Goal: Book appointment/travel/reservation

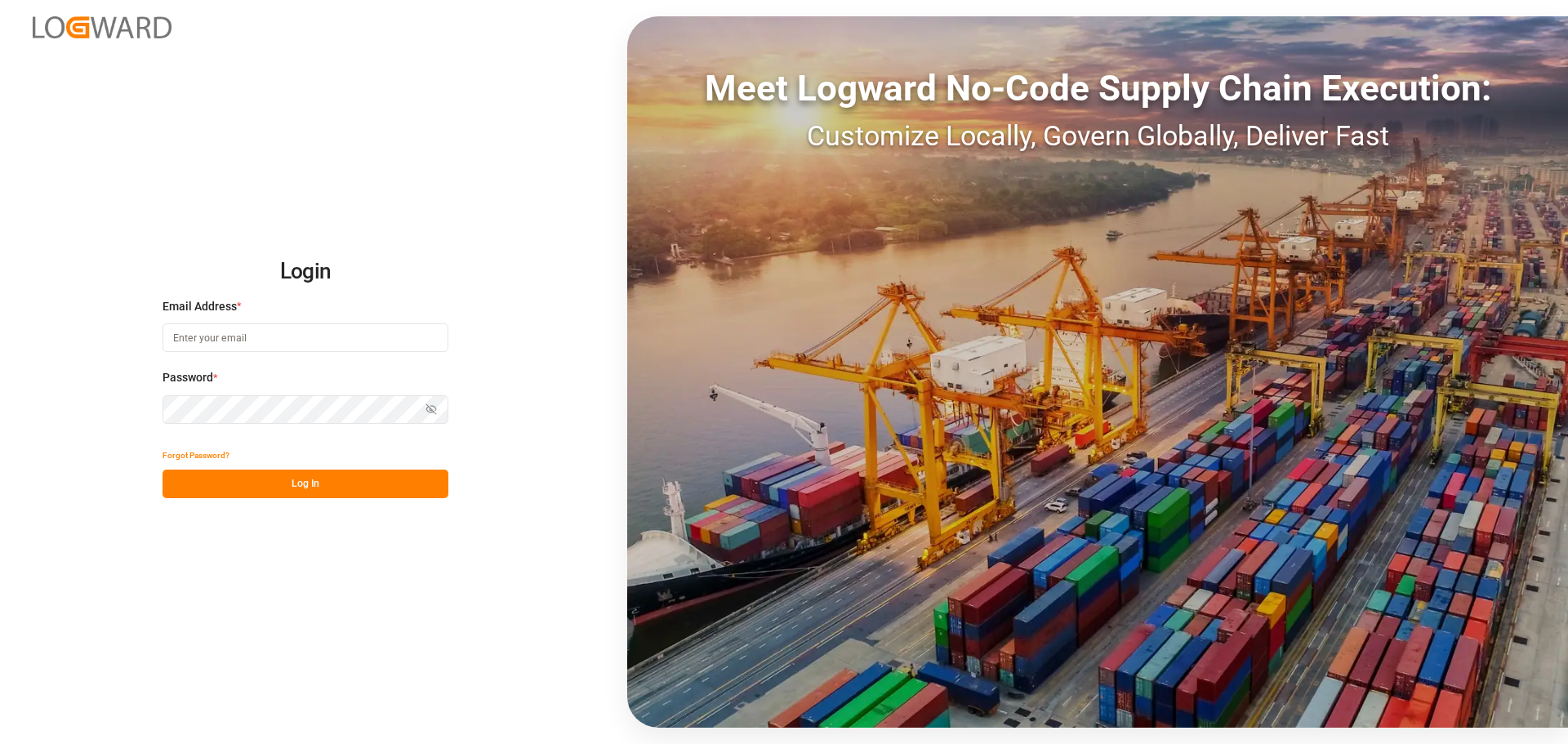
type input "[PERSON_NAME][EMAIL_ADDRESS][PERSON_NAME][DOMAIN_NAME]"
click at [381, 480] on button "Log In" at bounding box center [306, 484] width 285 height 29
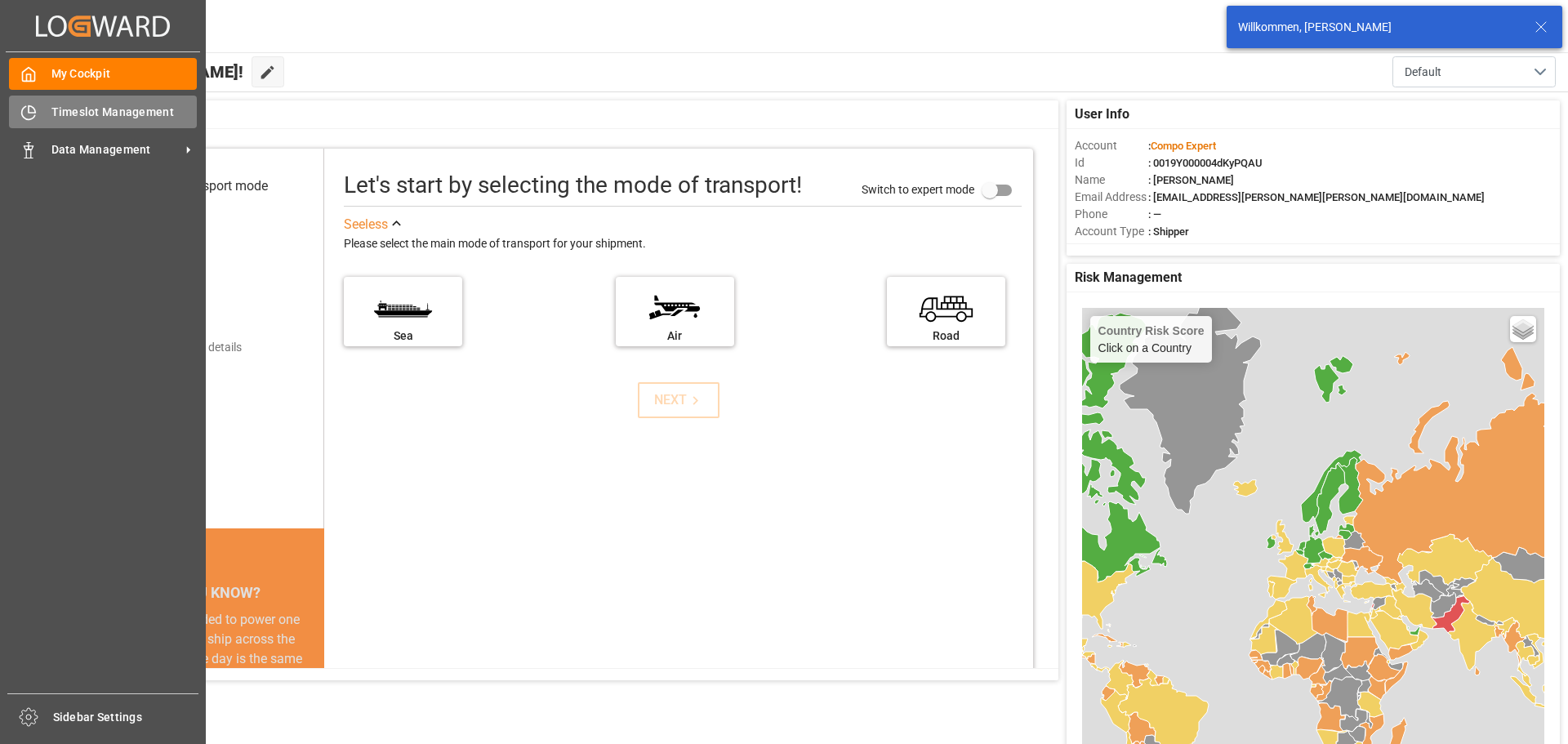
click at [33, 106] on icon at bounding box center [28, 113] width 16 height 16
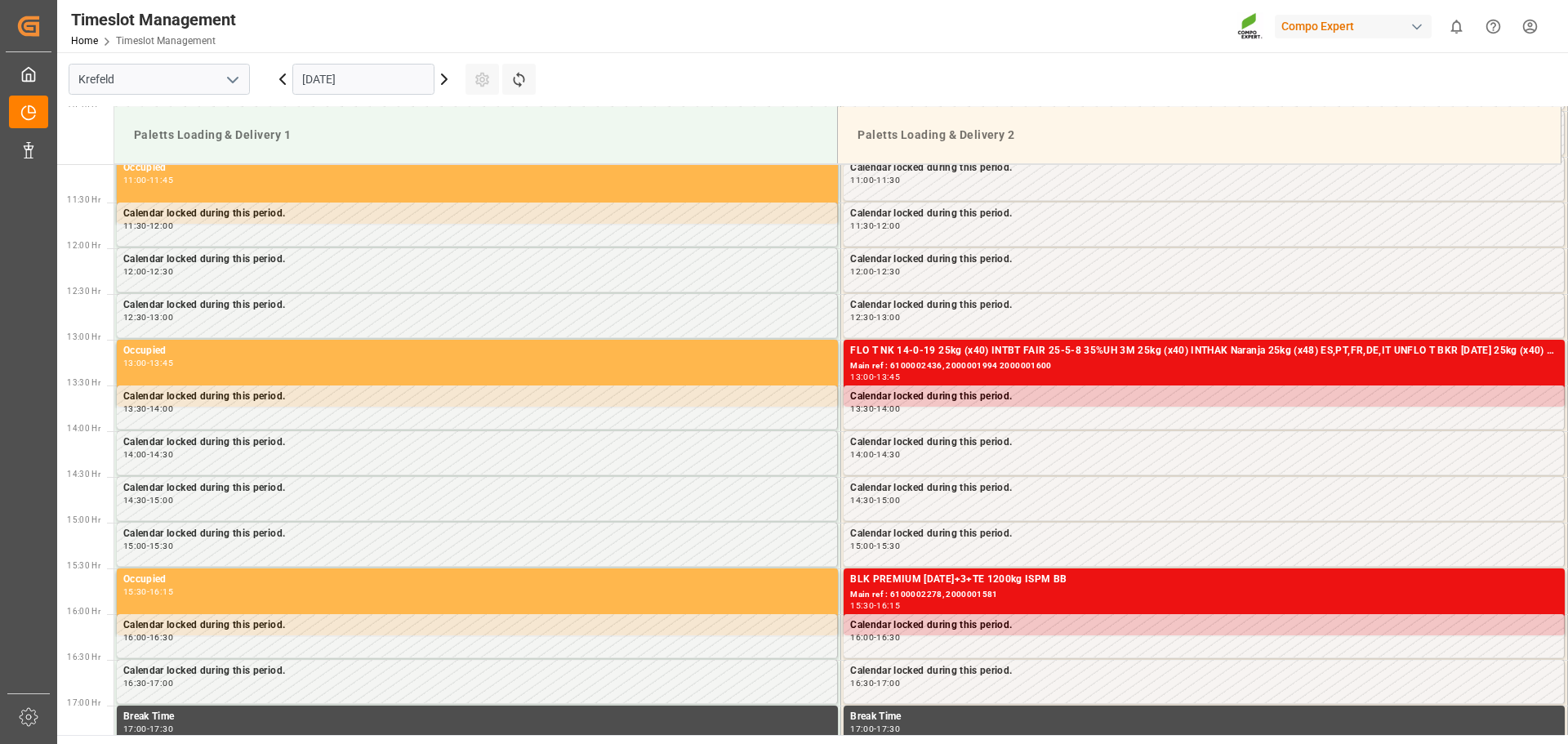
scroll to position [956, 0]
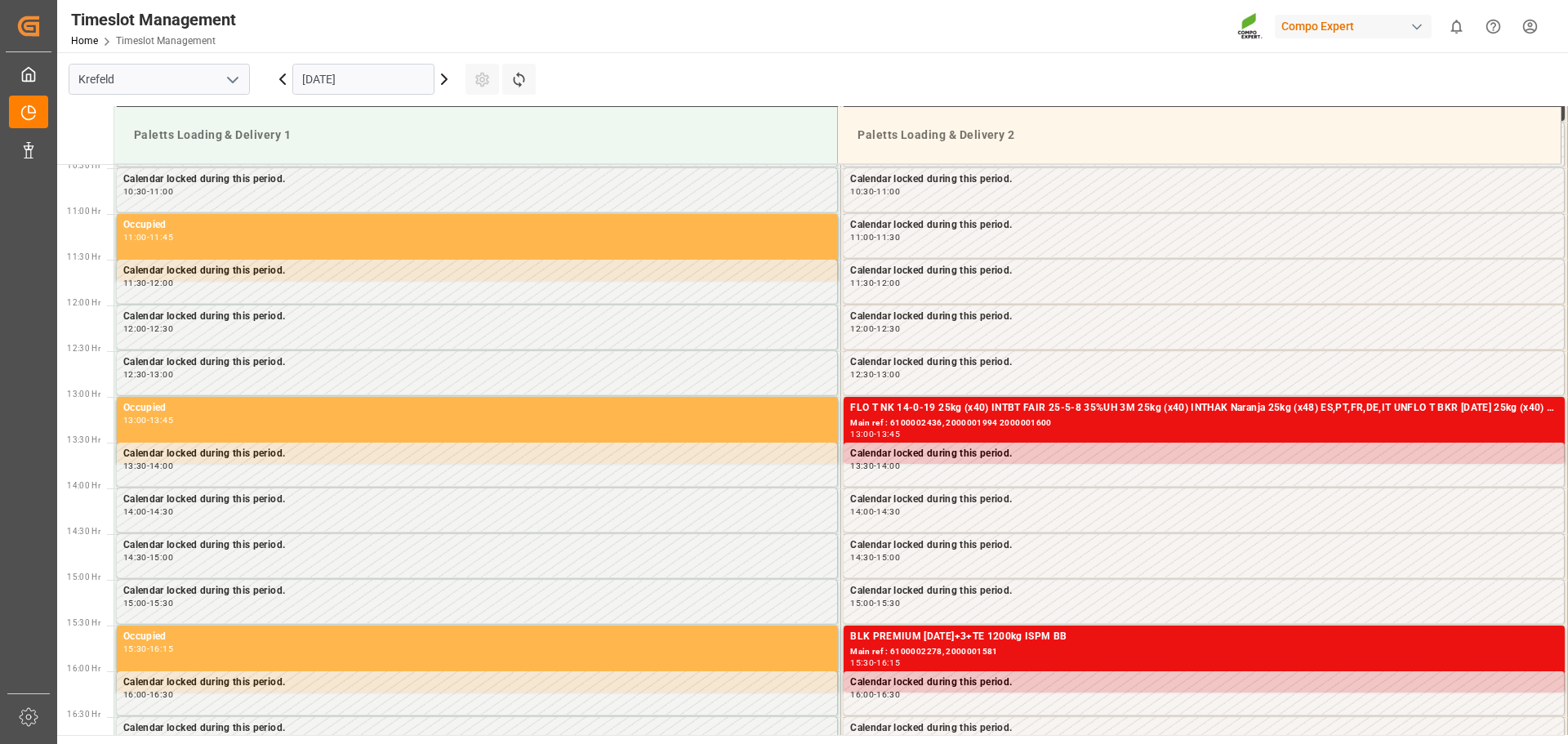
click at [444, 85] on icon at bounding box center [444, 79] width 19 height 19
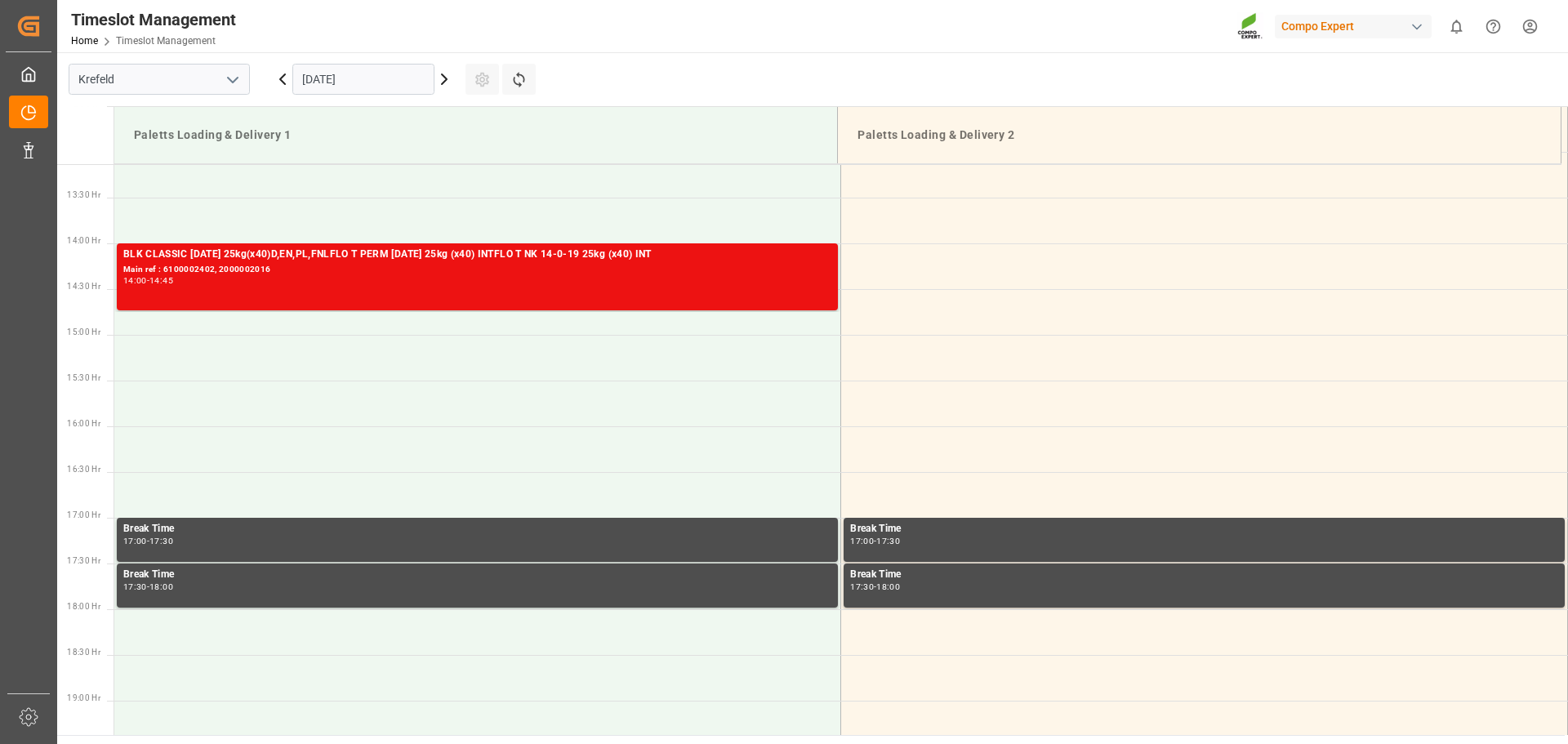
scroll to position [630, 0]
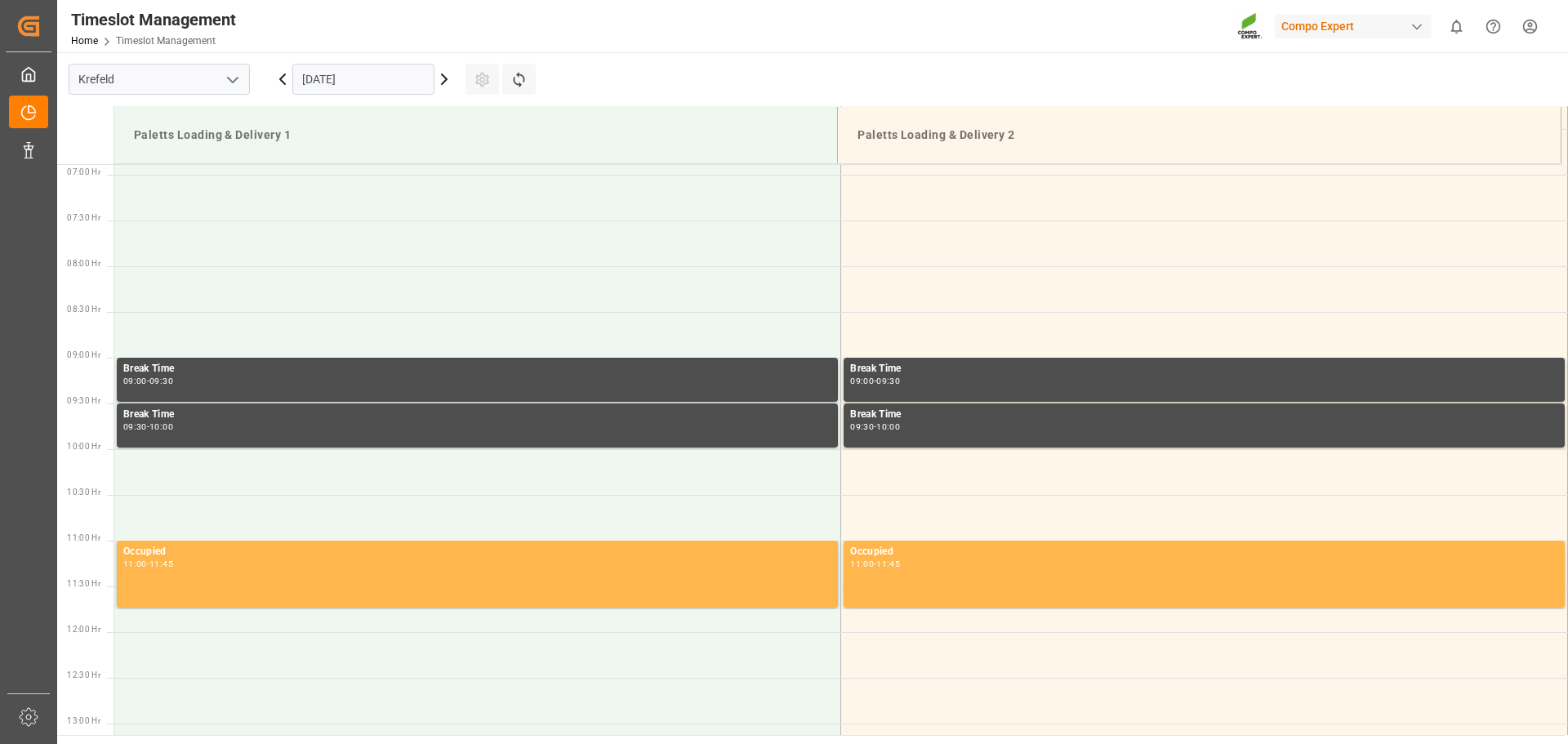
click at [363, 96] on div "[DATE]" at bounding box center [363, 79] width 204 height 54
click at [355, 86] on input "[DATE]" at bounding box center [363, 79] width 142 height 31
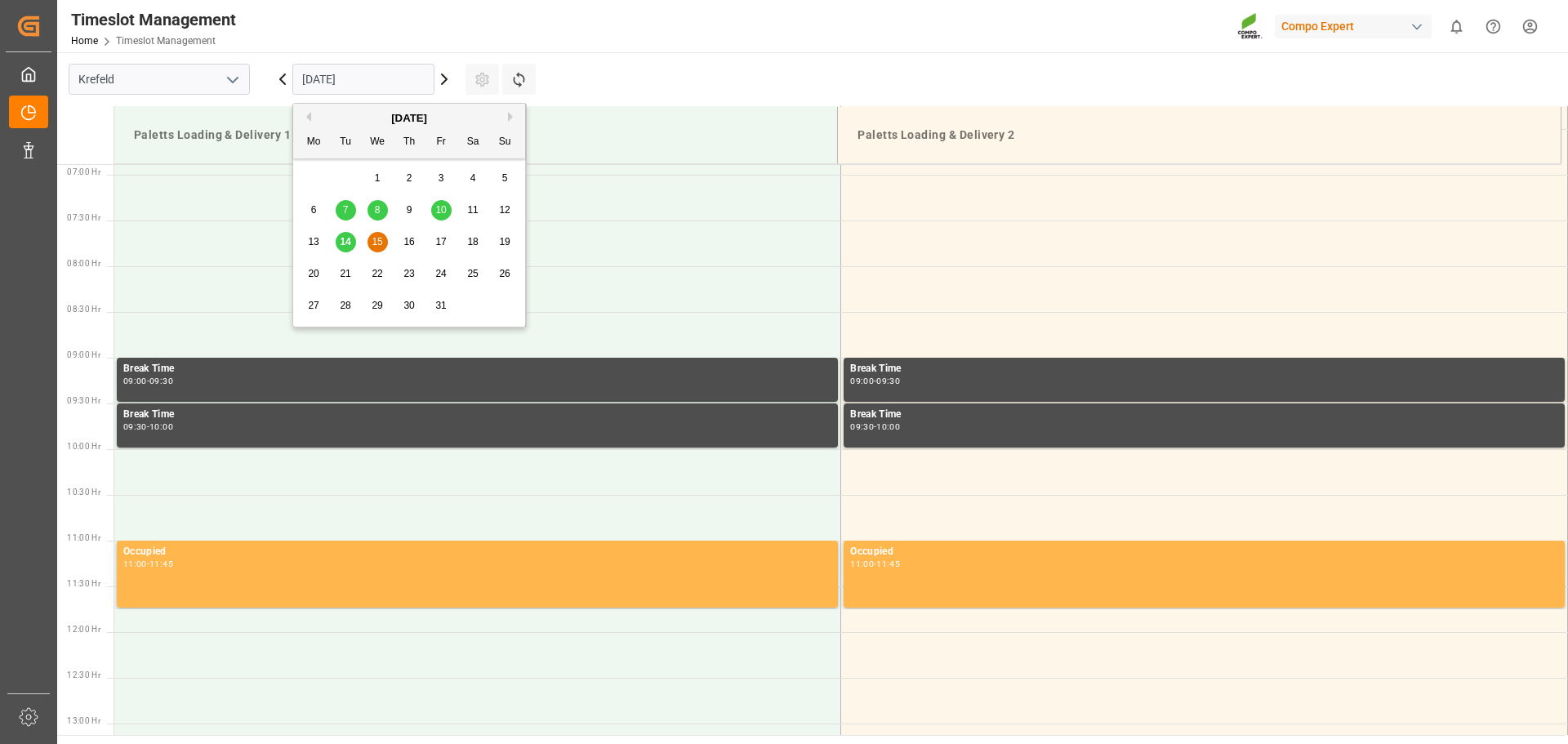
click at [313, 248] on span "13" at bounding box center [313, 242] width 11 height 12
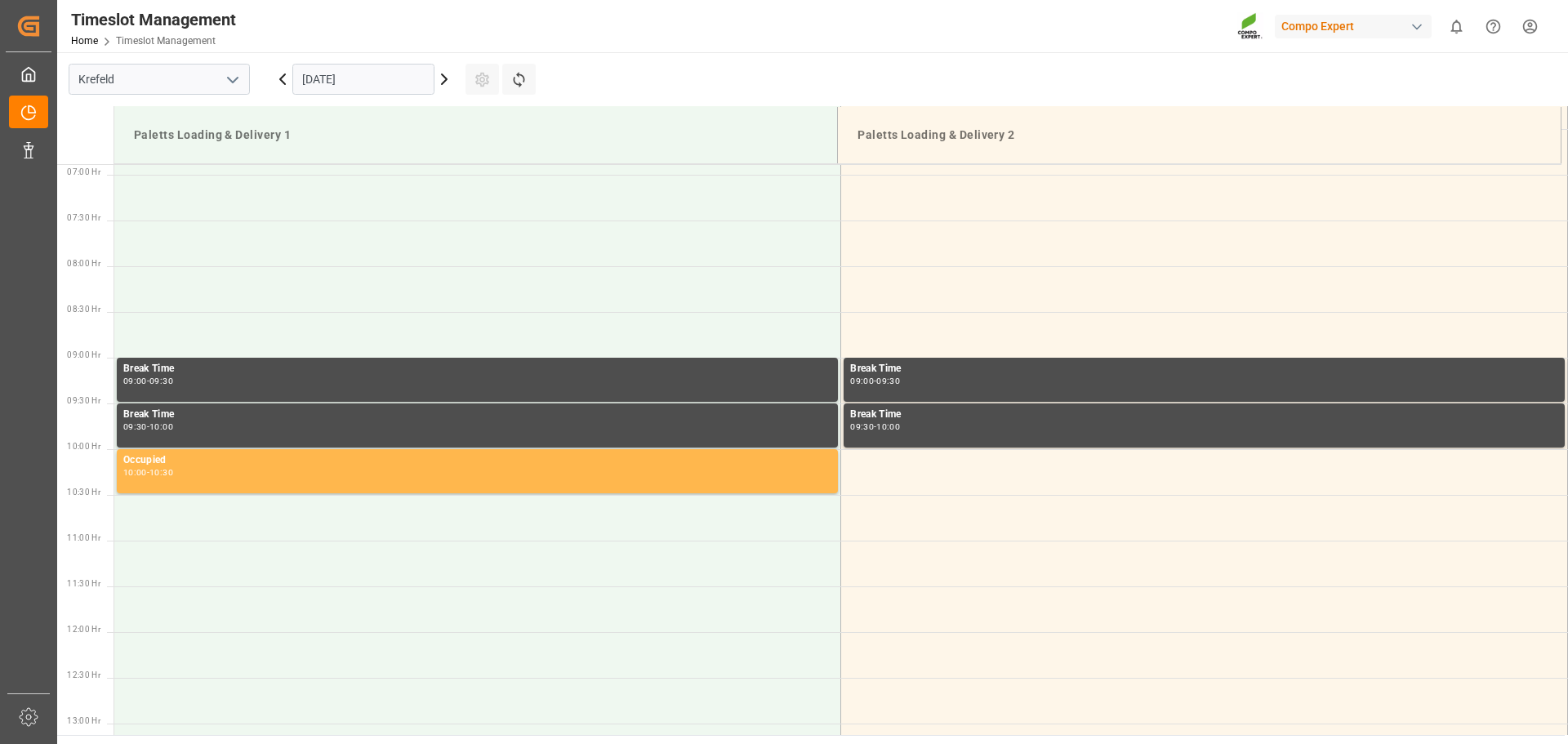
click at [373, 82] on input "[DATE]" at bounding box center [363, 79] width 142 height 31
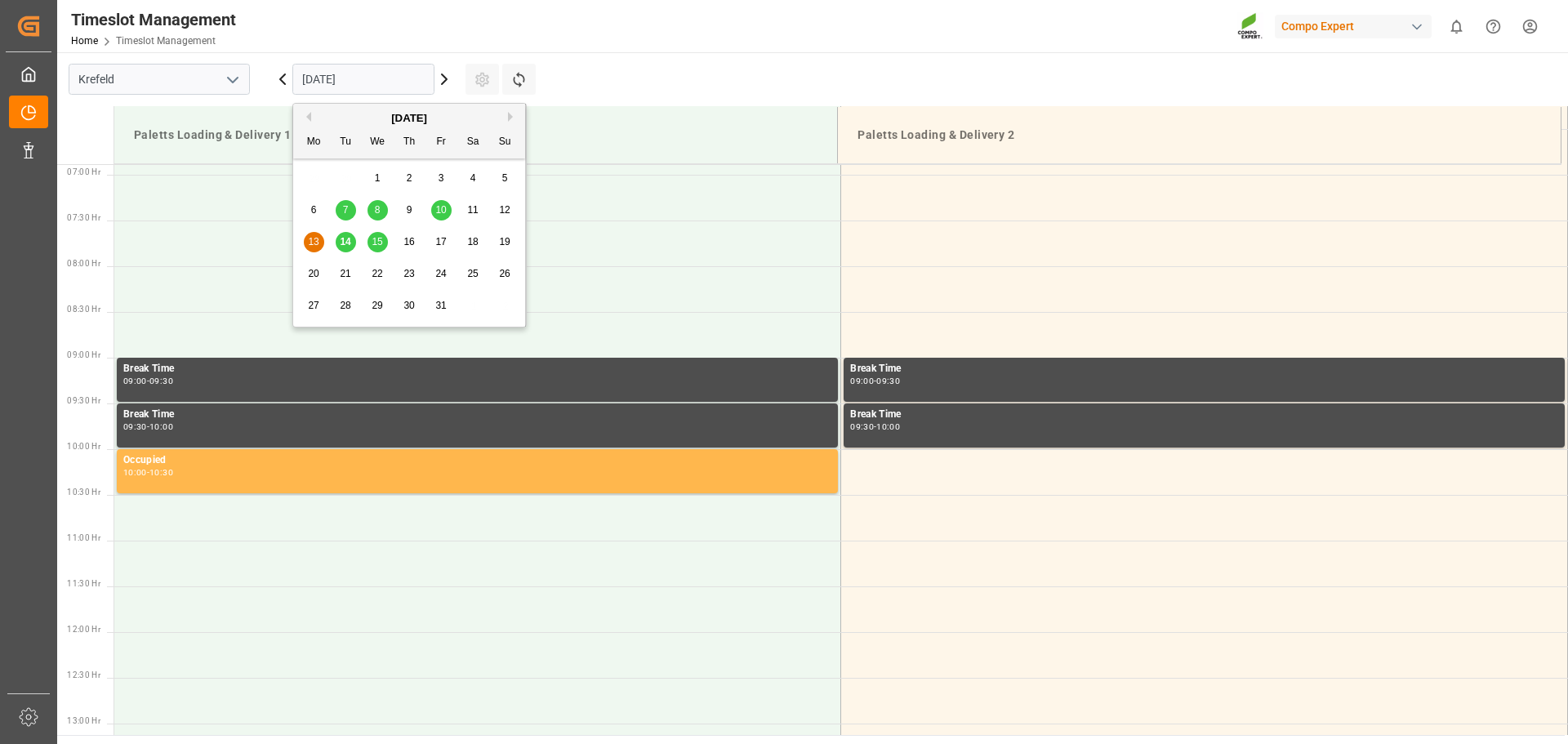
click at [433, 209] on div "10" at bounding box center [442, 210] width 20 height 19
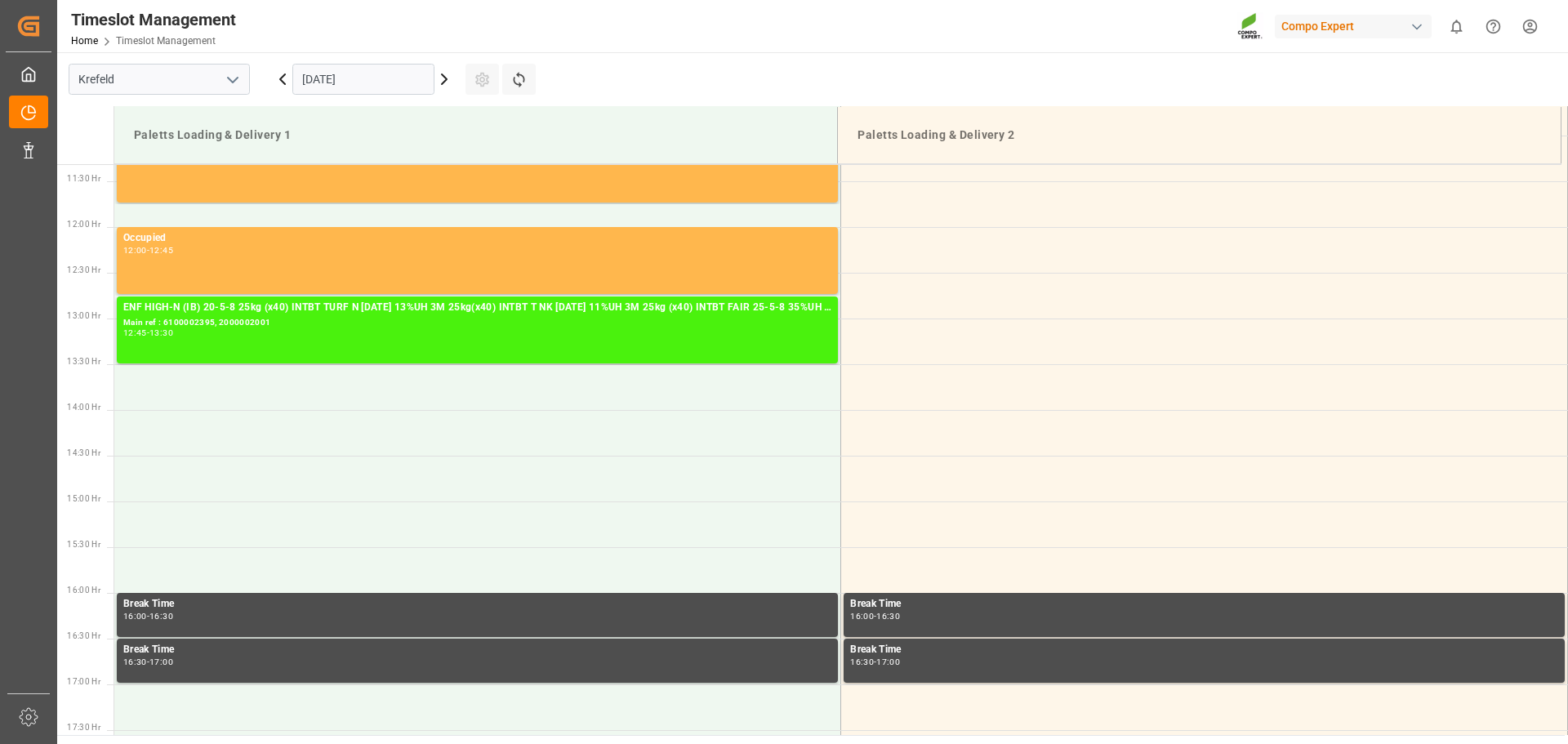
scroll to position [1120, 0]
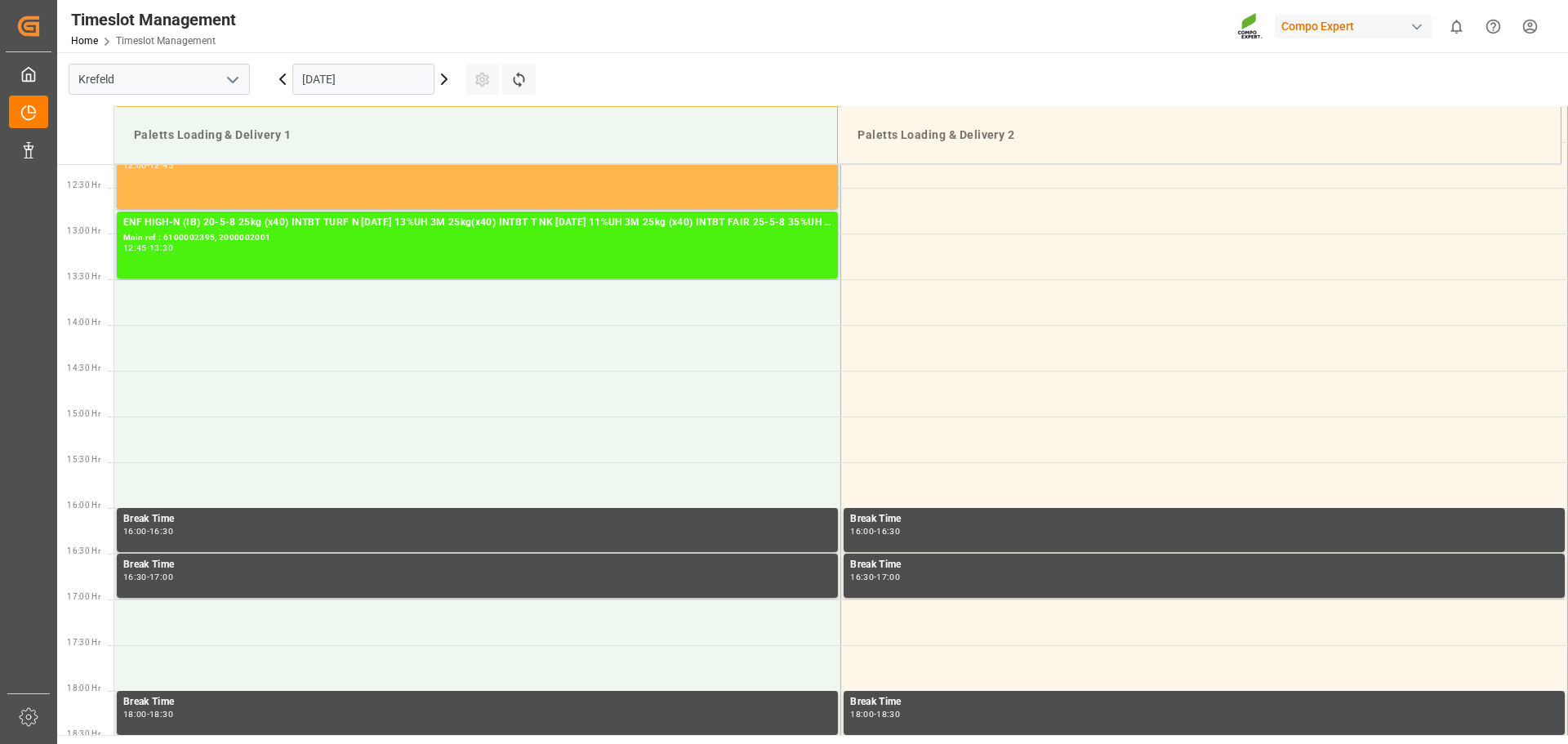
click at [276, 81] on icon at bounding box center [282, 79] width 19 height 19
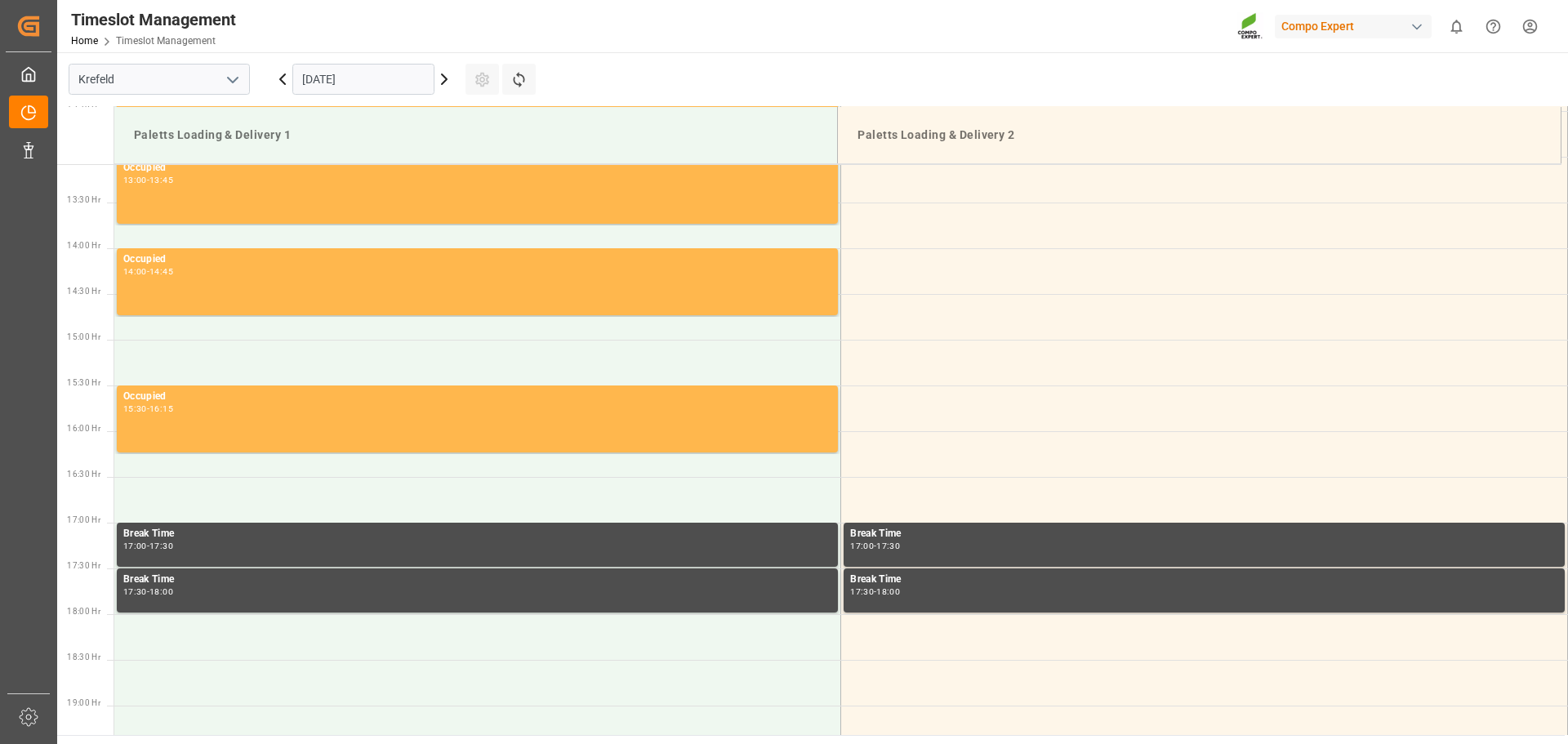
scroll to position [1202, 0]
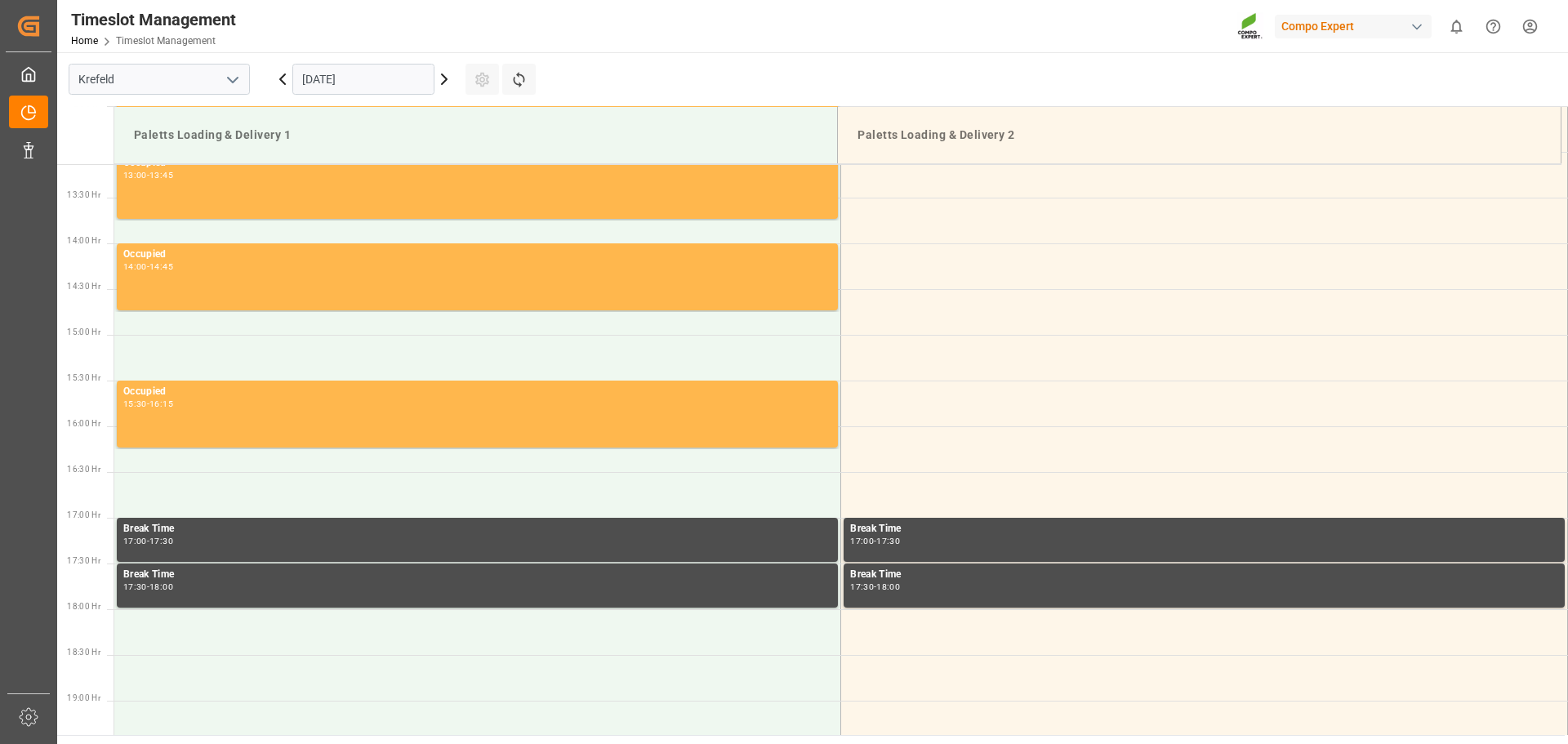
click at [286, 73] on icon at bounding box center [282, 79] width 19 height 19
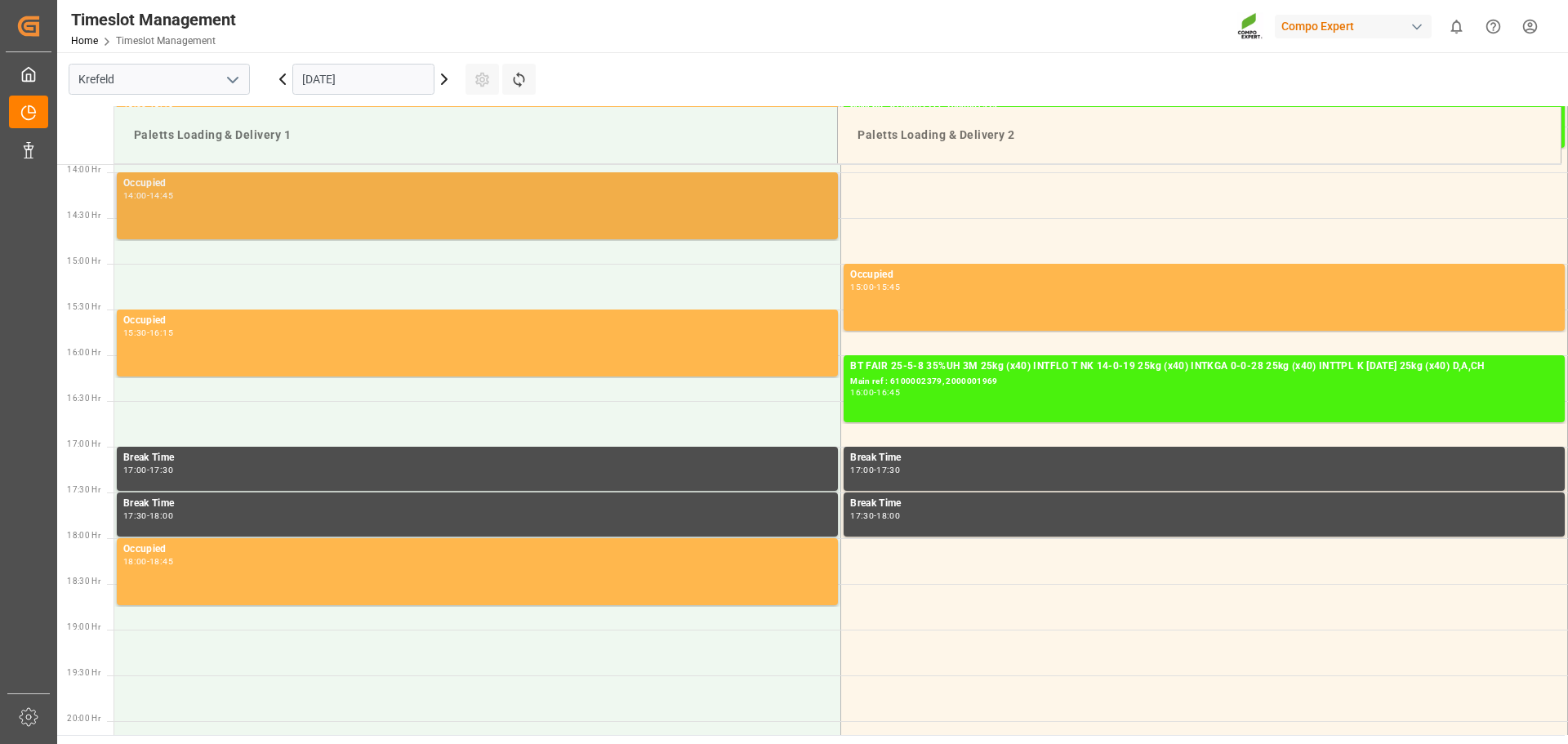
scroll to position [1283, 0]
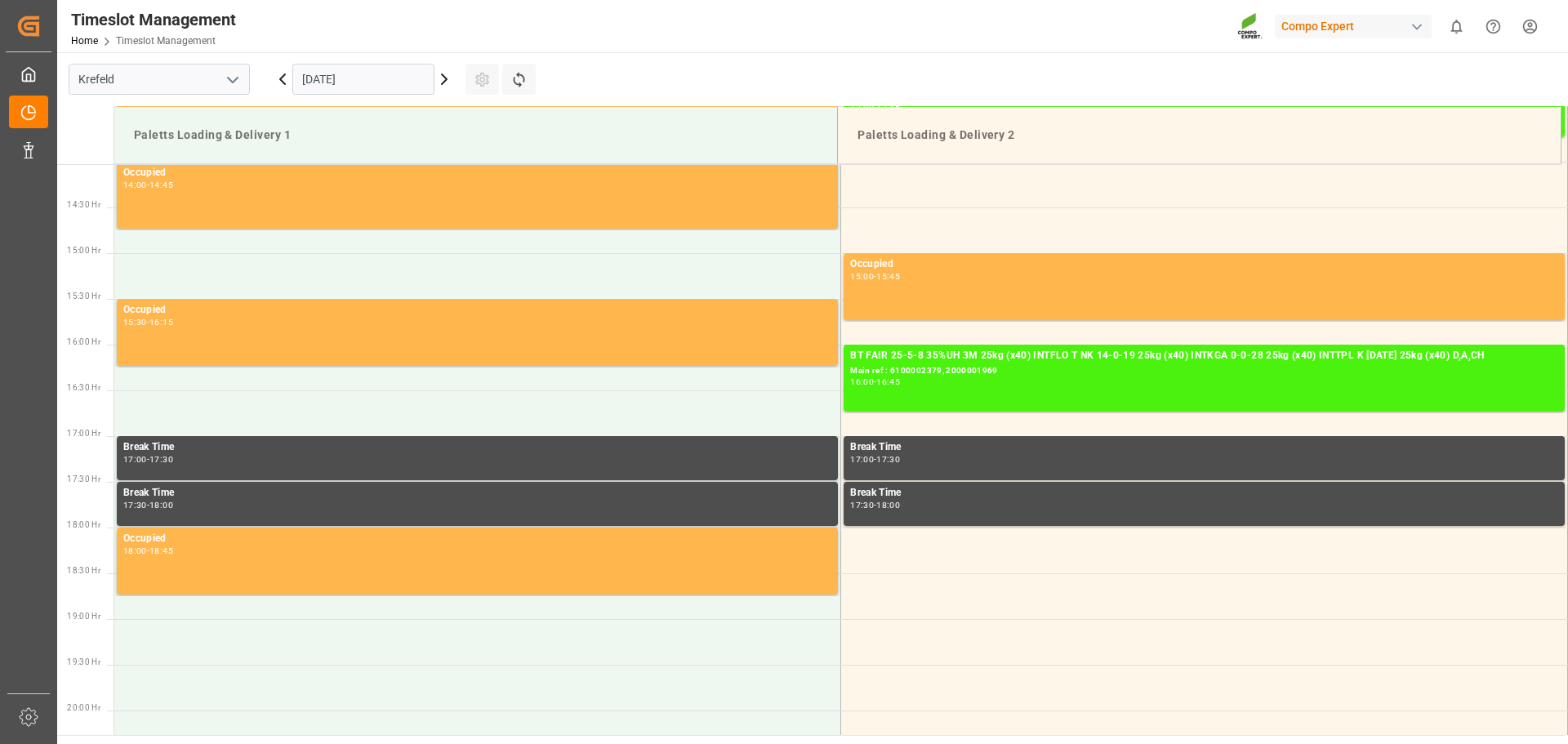
click at [280, 78] on icon at bounding box center [282, 79] width 19 height 19
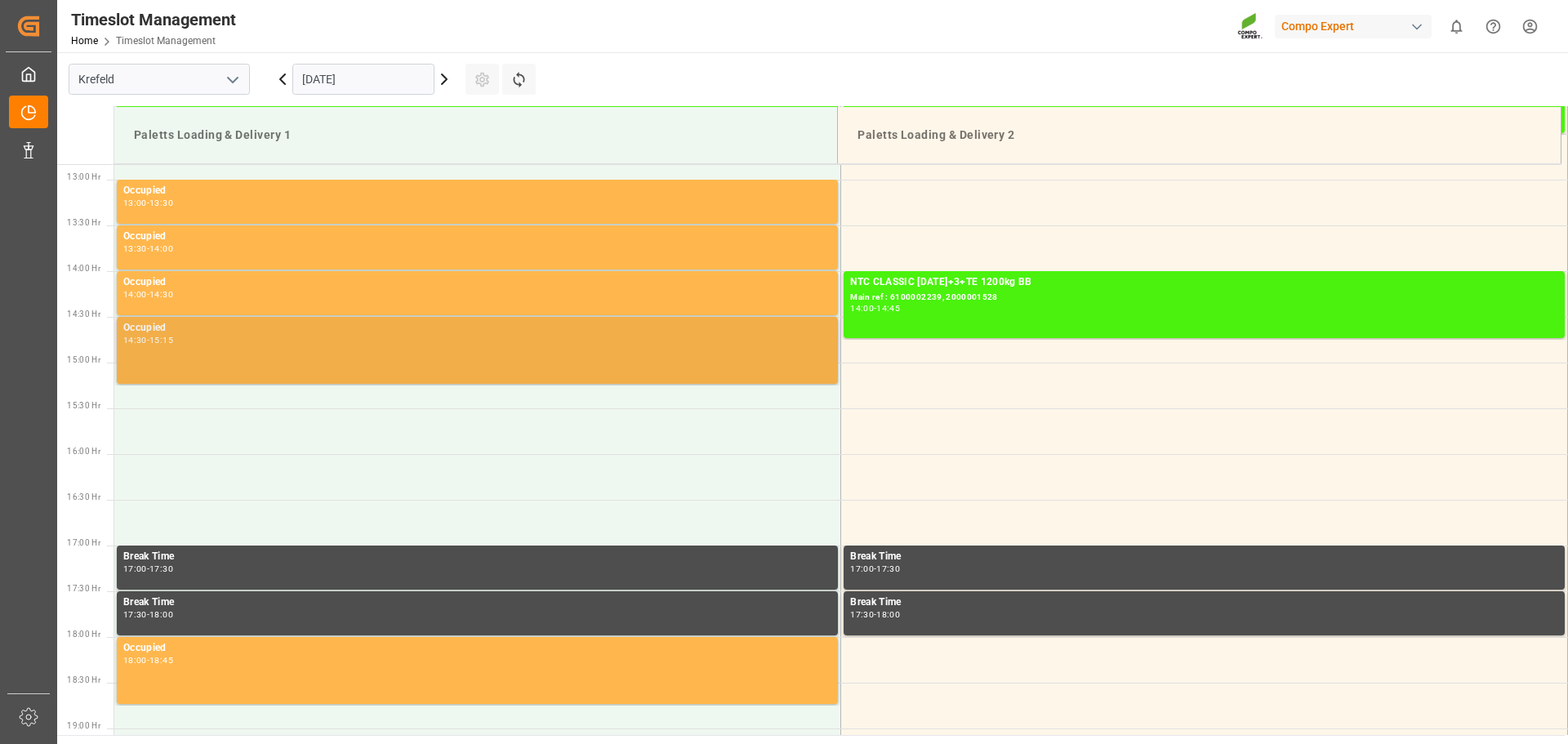
scroll to position [1202, 0]
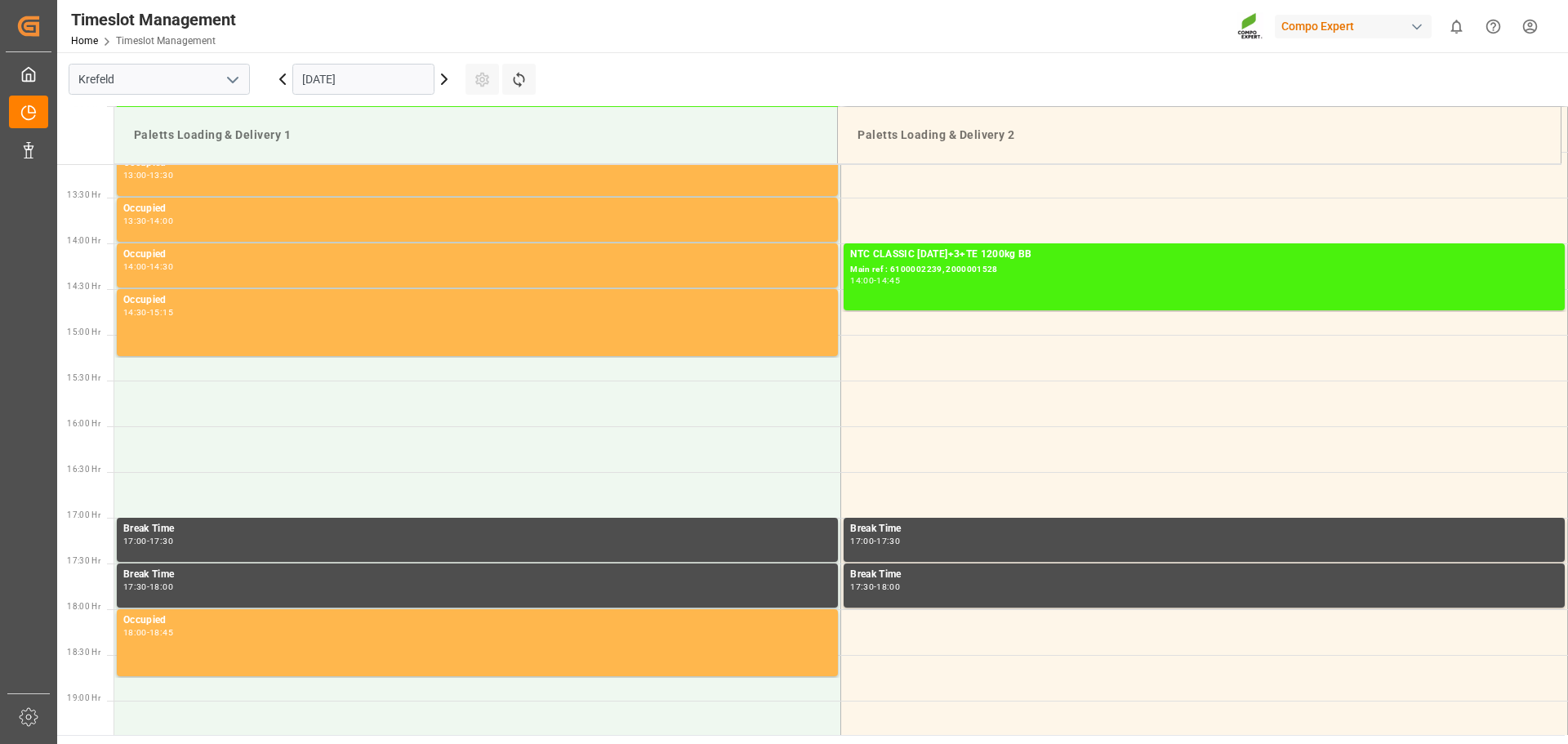
click at [389, 79] on input "[DATE]" at bounding box center [363, 79] width 142 height 31
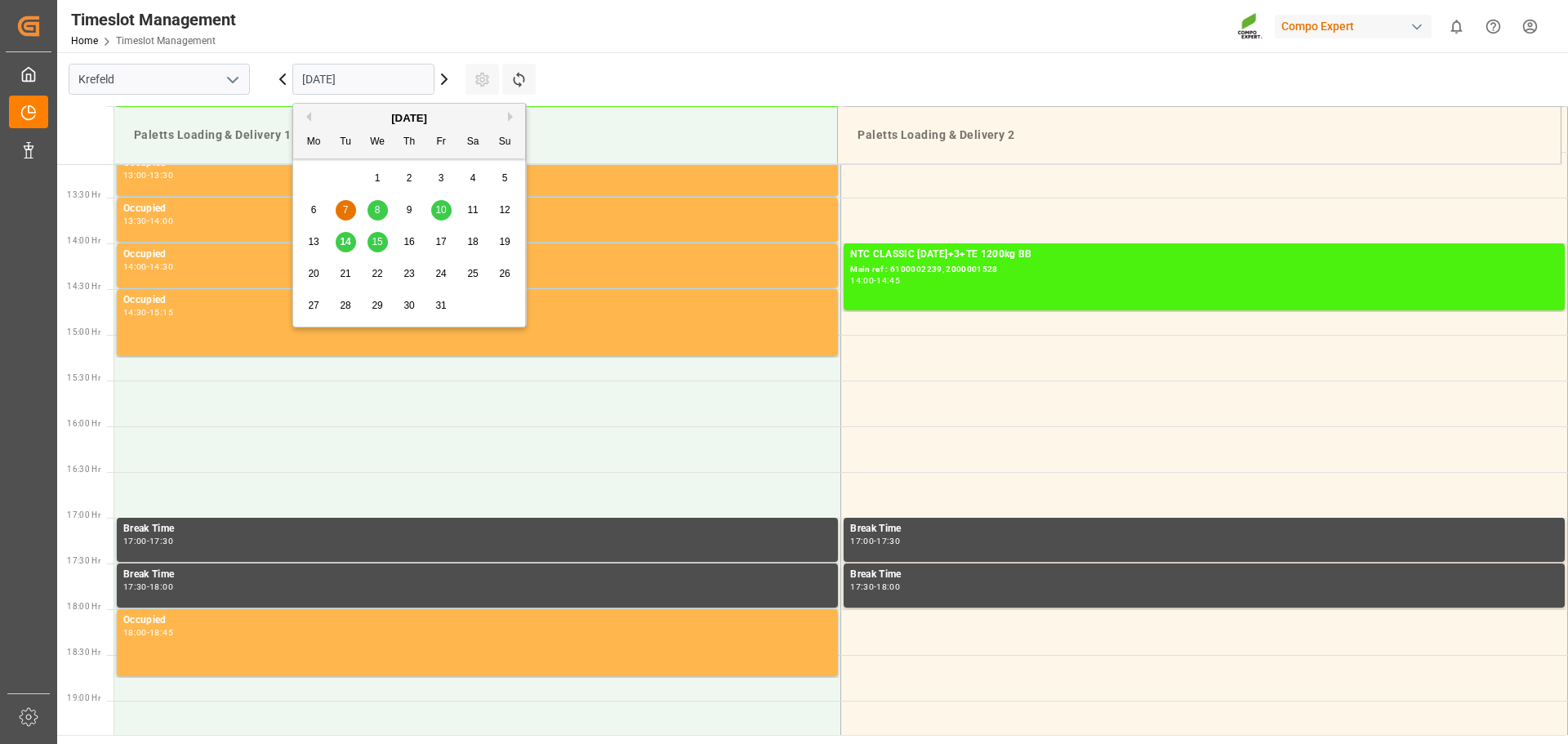
click at [354, 249] on div "14" at bounding box center [346, 242] width 20 height 19
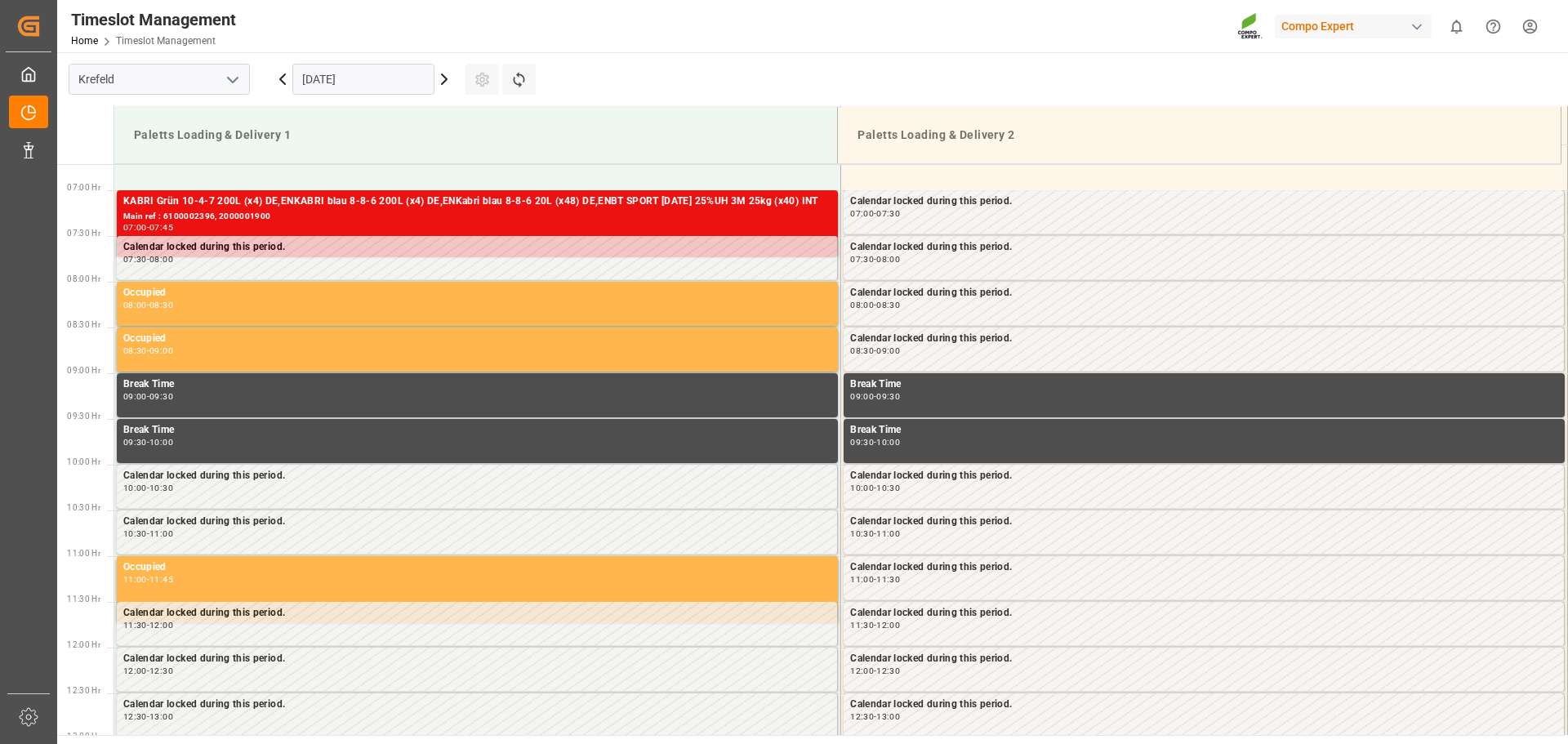
scroll to position [630, 0]
